Goal: Task Accomplishment & Management: Complete application form

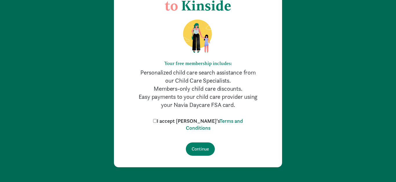
scroll to position [62, 0]
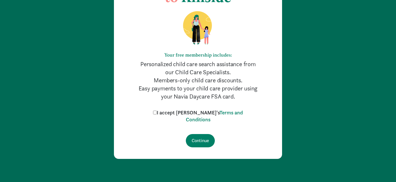
click at [157, 114] on input "I accept [PERSON_NAME]'s Terms and Conditions" at bounding box center [155, 113] width 4 height 4
checkbox input "true"
click at [200, 141] on input "Continue" at bounding box center [200, 140] width 29 height 13
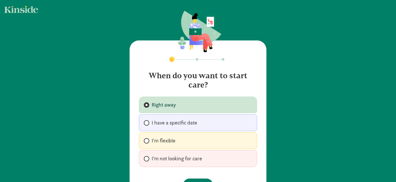
scroll to position [30, 0]
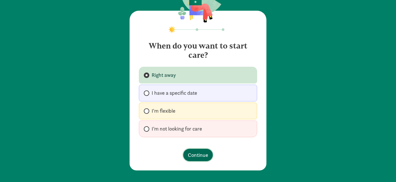
click at [206, 156] on span "Continue" at bounding box center [198, 155] width 20 height 8
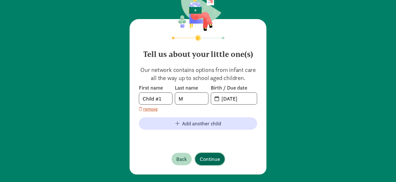
scroll to position [25, 0]
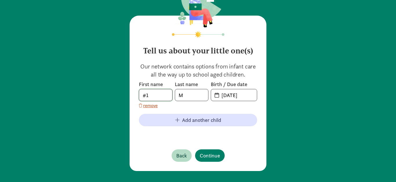
type input "1"
type input "Lyra"
type input "McLane"
click at [237, 99] on input "08-25-2025" at bounding box center [237, 95] width 39 height 12
click at [218, 97] on input "08-25-2025" at bounding box center [237, 95] width 39 height 12
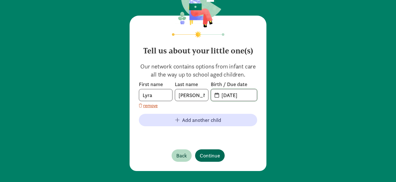
type input "07-25-2024"
click at [213, 157] on span "Continue" at bounding box center [210, 156] width 20 height 8
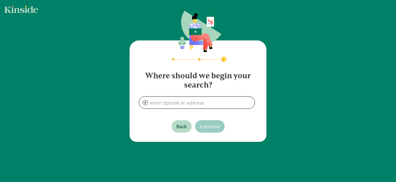
click at [177, 104] on input at bounding box center [196, 103] width 115 height 12
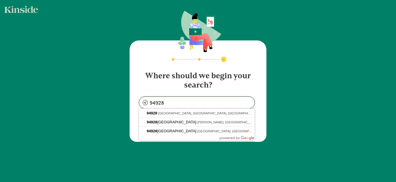
type input "Rohnert Park, CA 94928, USA"
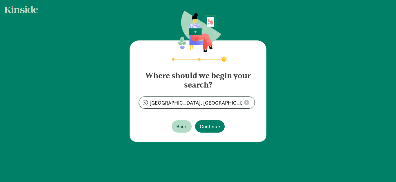
click at [139, 109] on div at bounding box center [139, 109] width 0 height 0
click at [215, 128] on span "Continue" at bounding box center [210, 127] width 20 height 8
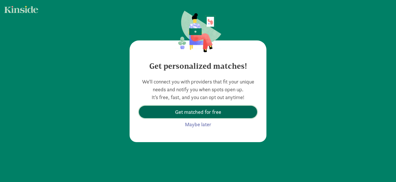
click at [220, 115] on span "Get matched for free" at bounding box center [198, 112] width 46 height 8
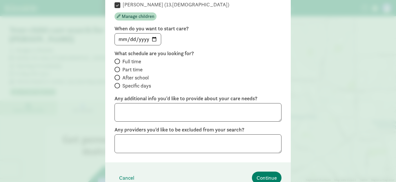
scroll to position [104, 0]
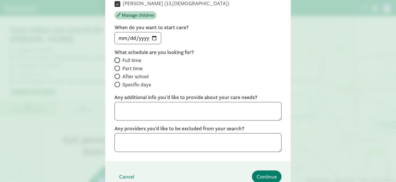
click at [118, 62] on input "Full time" at bounding box center [116, 61] width 4 height 4
radio input "true"
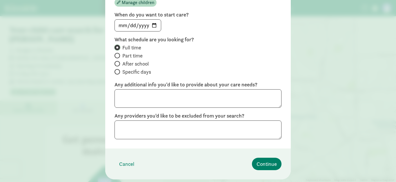
scroll to position [116, 0]
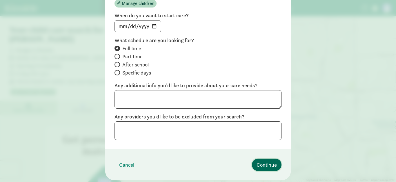
click at [266, 162] on span "Continue" at bounding box center [266, 165] width 20 height 8
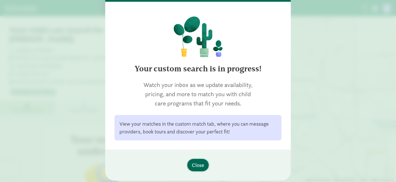
scroll to position [55, 0]
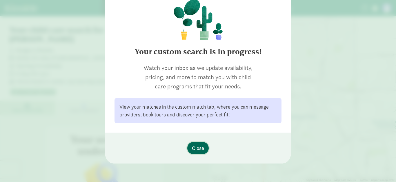
click at [206, 149] on button "Close" at bounding box center [197, 148] width 21 height 12
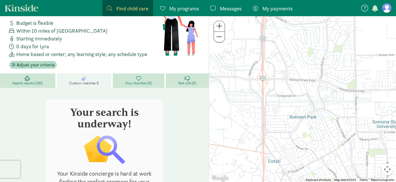
scroll to position [0, 0]
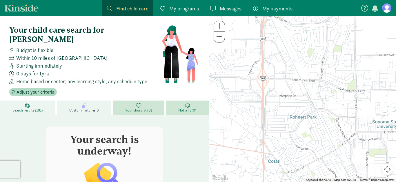
click at [28, 103] on icon at bounding box center [27, 105] width 5 height 5
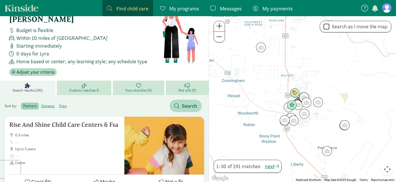
scroll to position [23, 0]
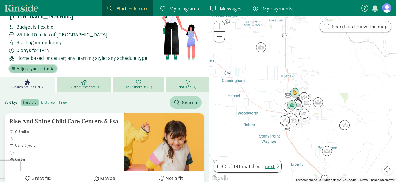
click at [38, 65] on span "Adjust your criteria" at bounding box center [36, 68] width 38 height 7
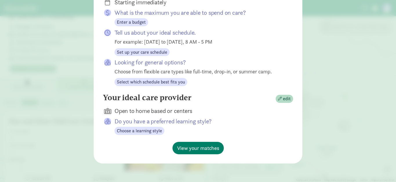
scroll to position [118, 0]
click at [157, 52] on span "Set up your care schedule" at bounding box center [142, 52] width 50 height 7
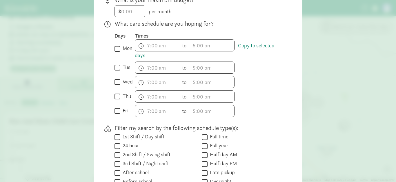
scroll to position [139, 0]
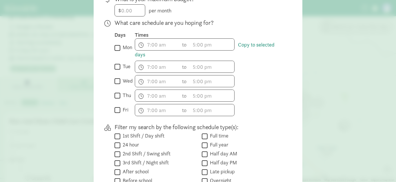
click at [117, 85] on input "wed" at bounding box center [117, 82] width 6 height 8
checkbox input "true"
click at [117, 99] on input "thu" at bounding box center [117, 96] width 6 height 8
checkbox input "true"
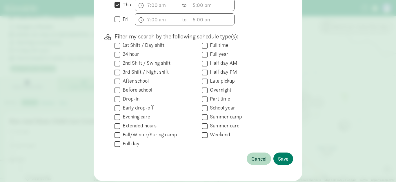
scroll to position [232, 0]
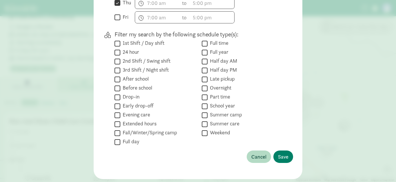
click at [118, 47] on input "1st Shift / Day shift" at bounding box center [117, 44] width 6 height 8
checkbox input "true"
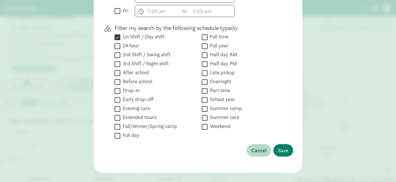
scroll to position [243, 0]
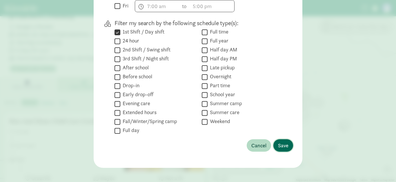
click at [282, 148] on span "Save" at bounding box center [283, 146] width 10 height 8
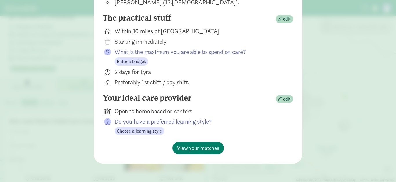
scroll to position [0, 0]
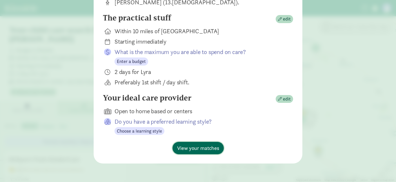
click at [206, 149] on span "View your matches" at bounding box center [198, 149] width 42 height 8
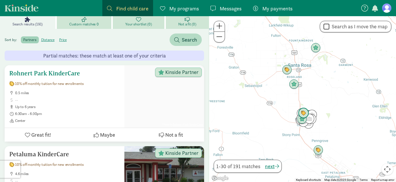
scroll to position [86, 0]
click at [67, 70] on h5 "Rohnert Park KinderCare" at bounding box center [64, 73] width 110 height 7
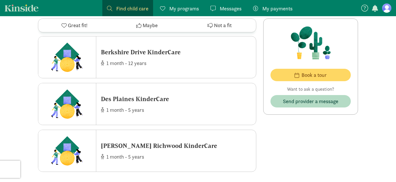
scroll to position [465, 0]
